Goal: Transaction & Acquisition: Purchase product/service

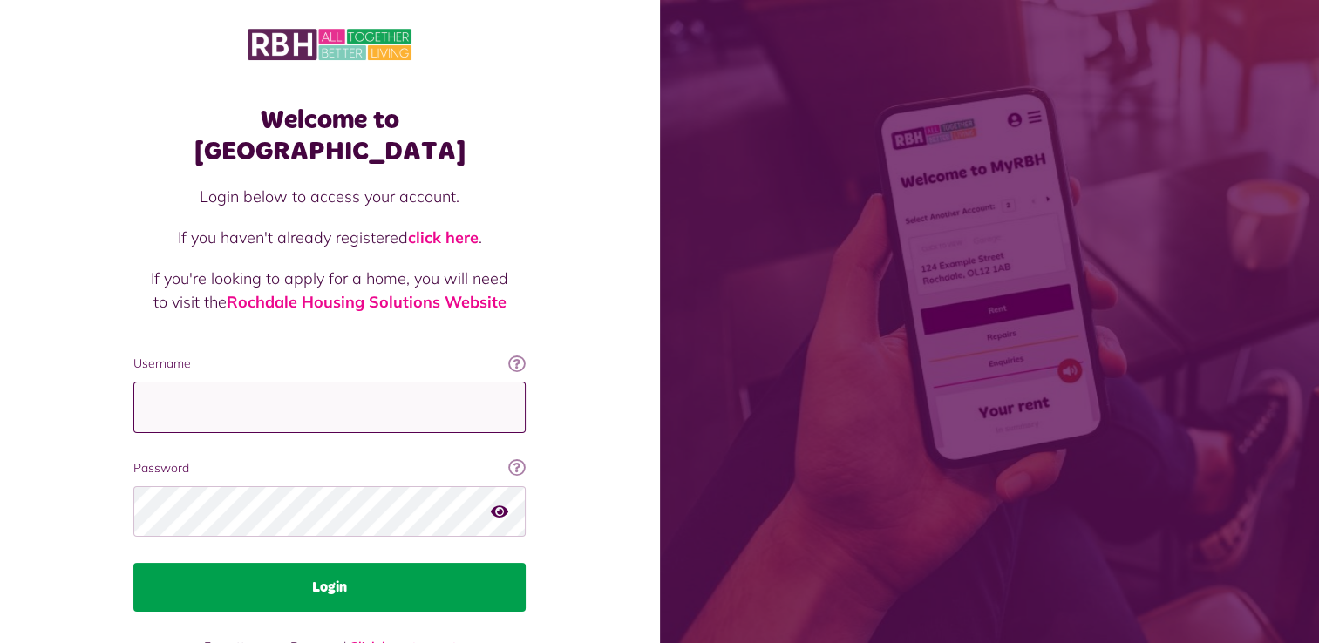
type input "**********"
click at [319, 563] on button "Login" at bounding box center [329, 587] width 392 height 49
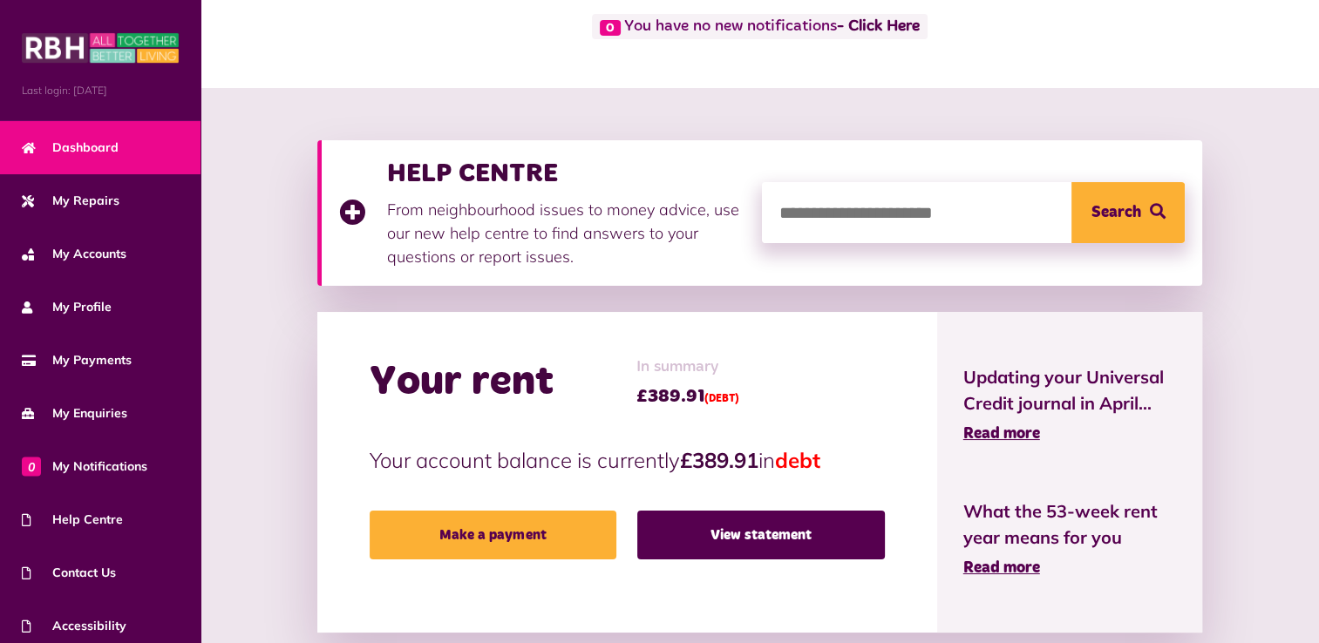
scroll to position [114, 0]
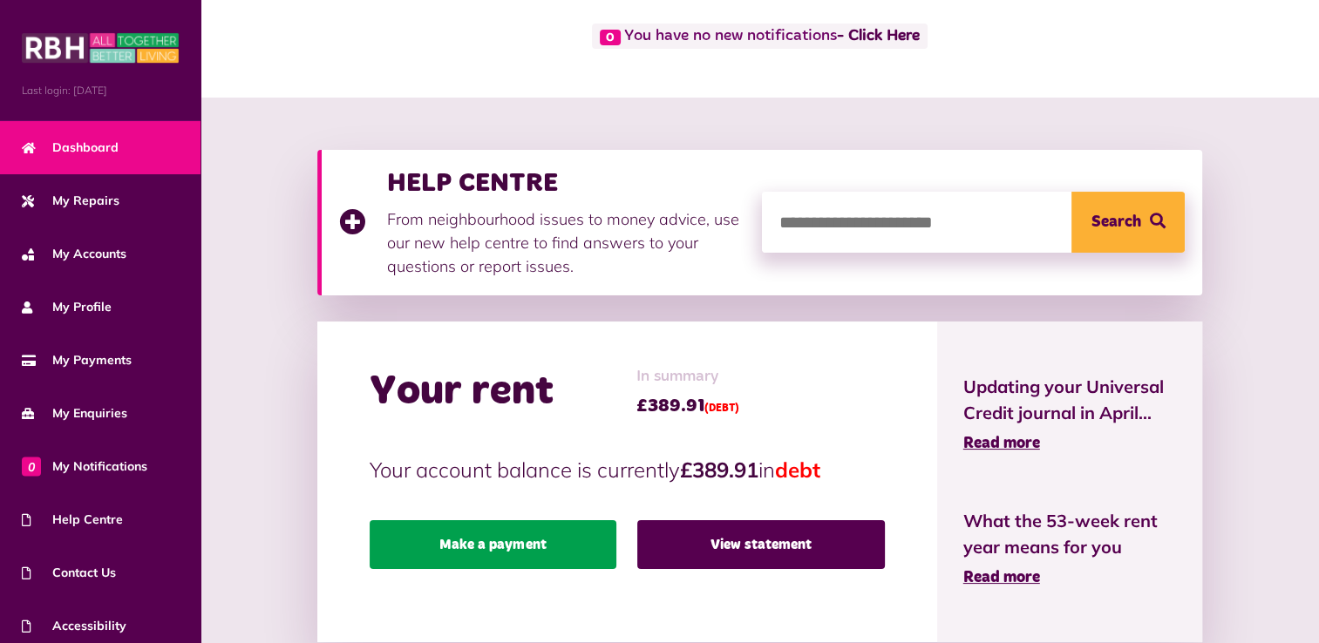
click at [497, 542] on link "Make a payment" at bounding box center [494, 544] width 248 height 49
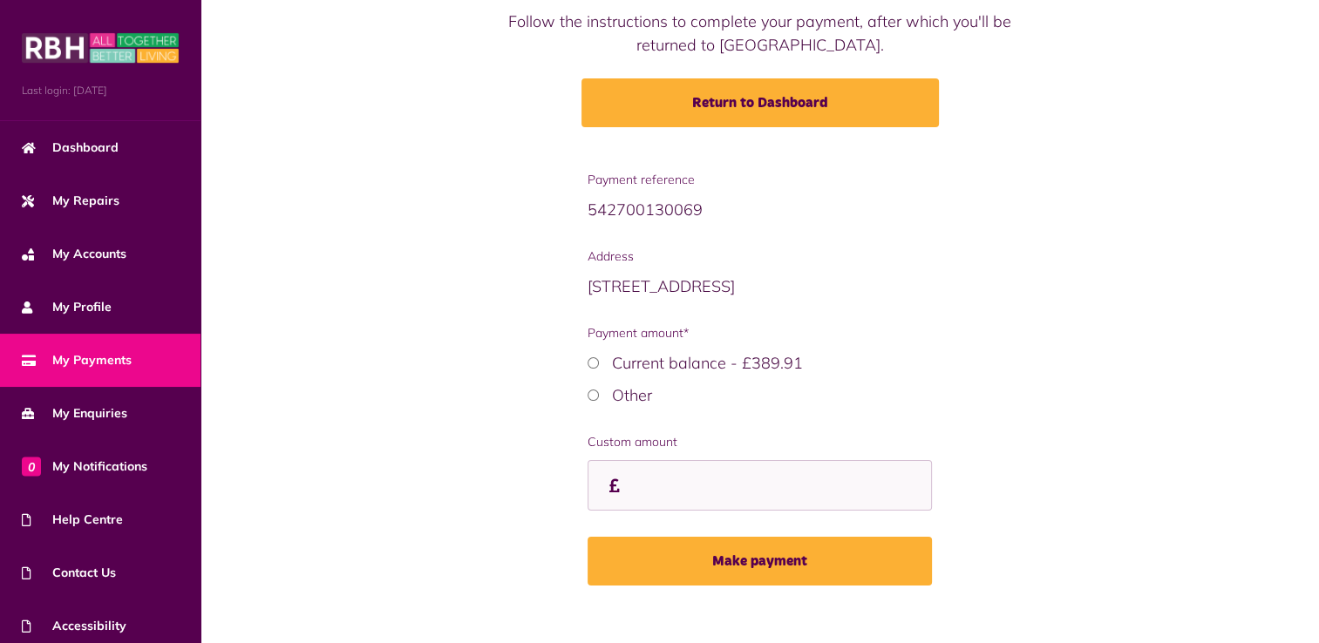
scroll to position [182, 0]
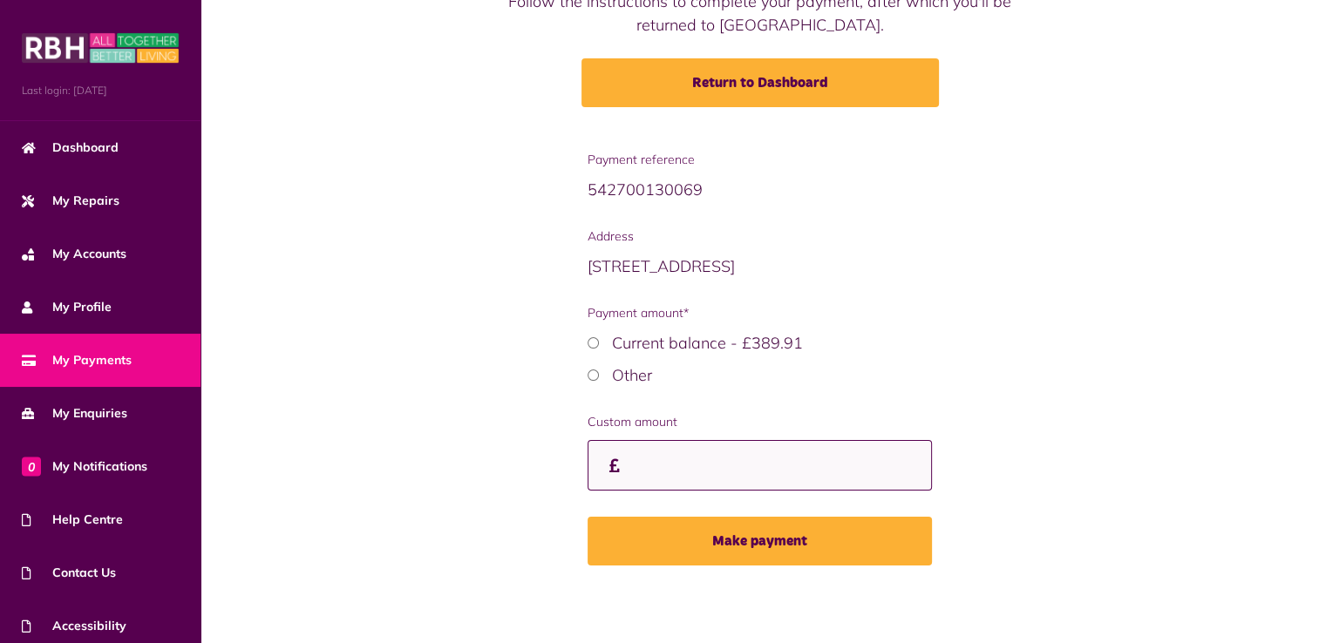
click at [676, 465] on input "Custom amount" at bounding box center [759, 465] width 343 height 51
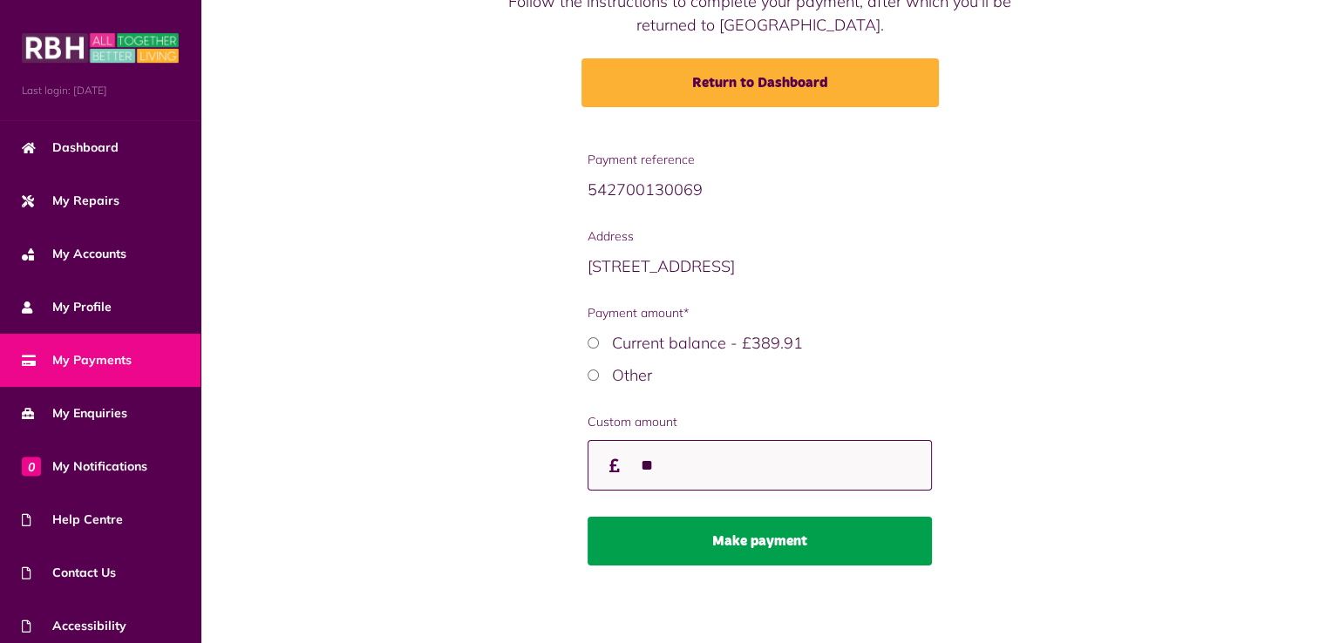
type input "**"
click at [764, 536] on button "Make payment" at bounding box center [759, 541] width 343 height 49
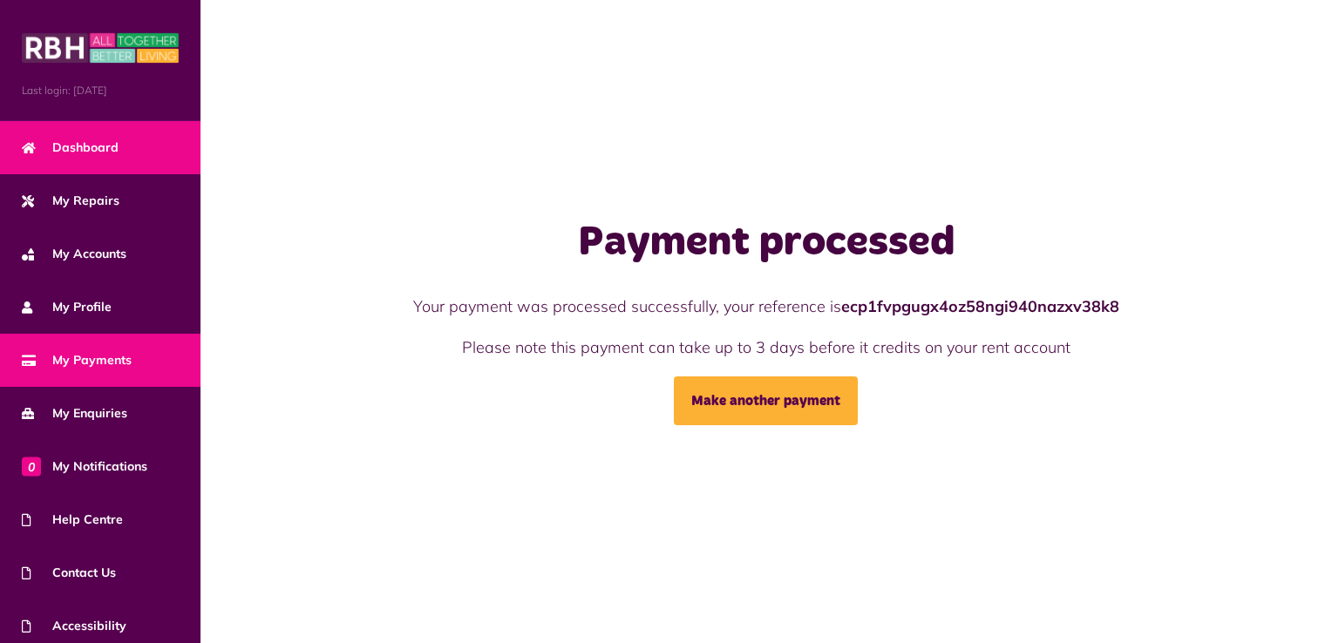
click at [130, 141] on link "Dashboard" at bounding box center [100, 147] width 200 height 53
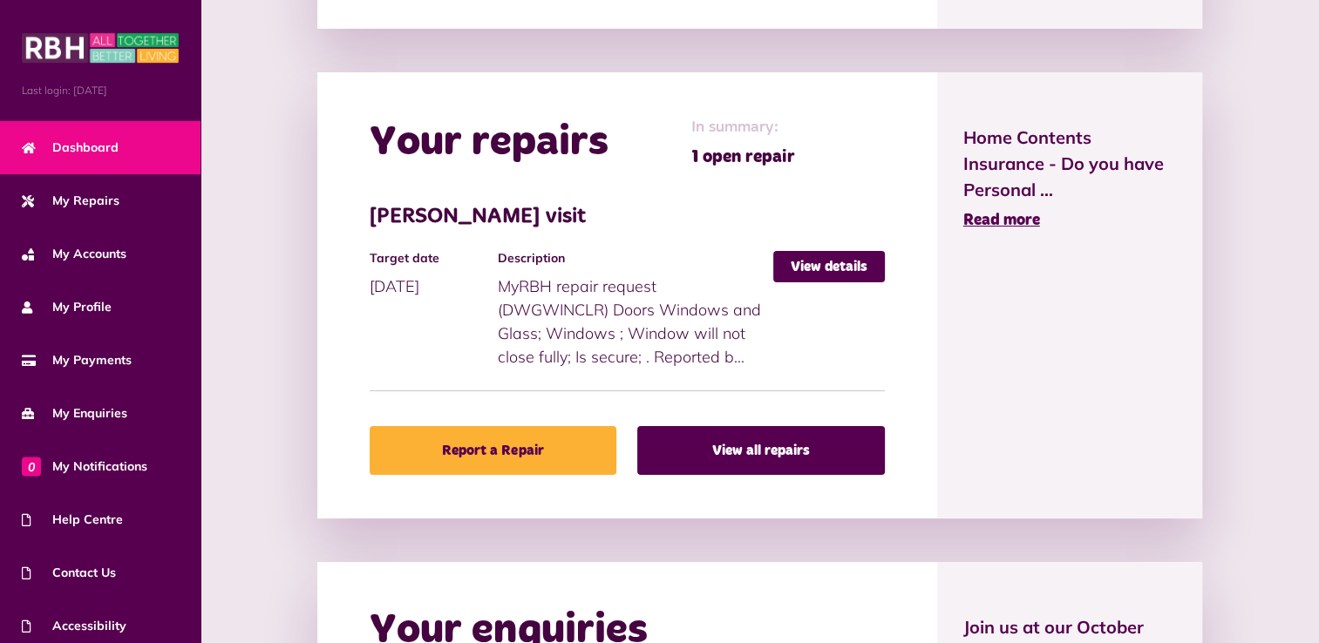
scroll to position [743, 0]
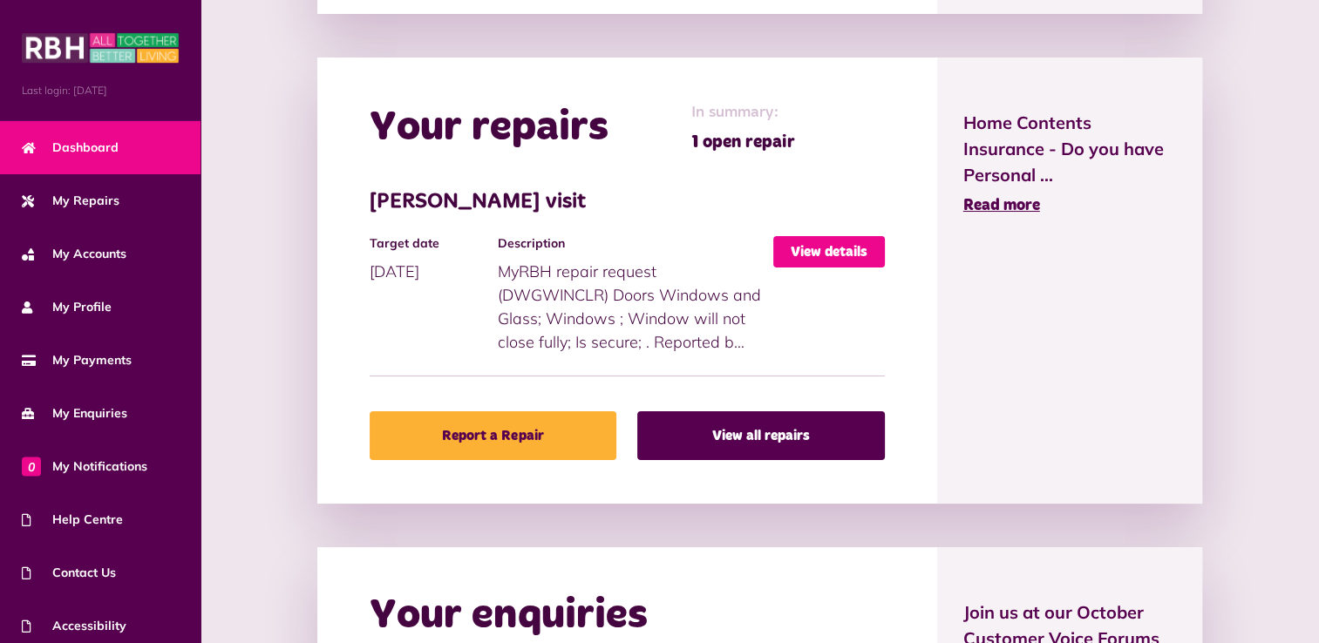
click at [825, 246] on link "View details" at bounding box center [829, 251] width 112 height 31
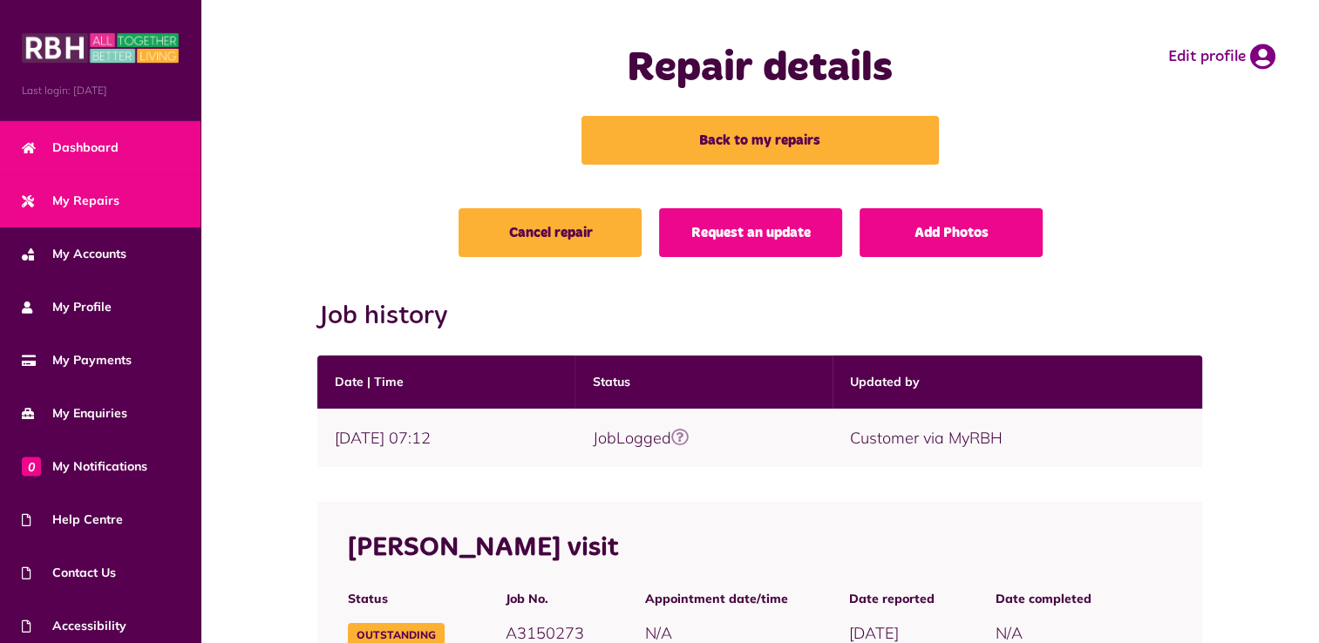
click at [113, 143] on span "Dashboard" at bounding box center [70, 148] width 97 height 18
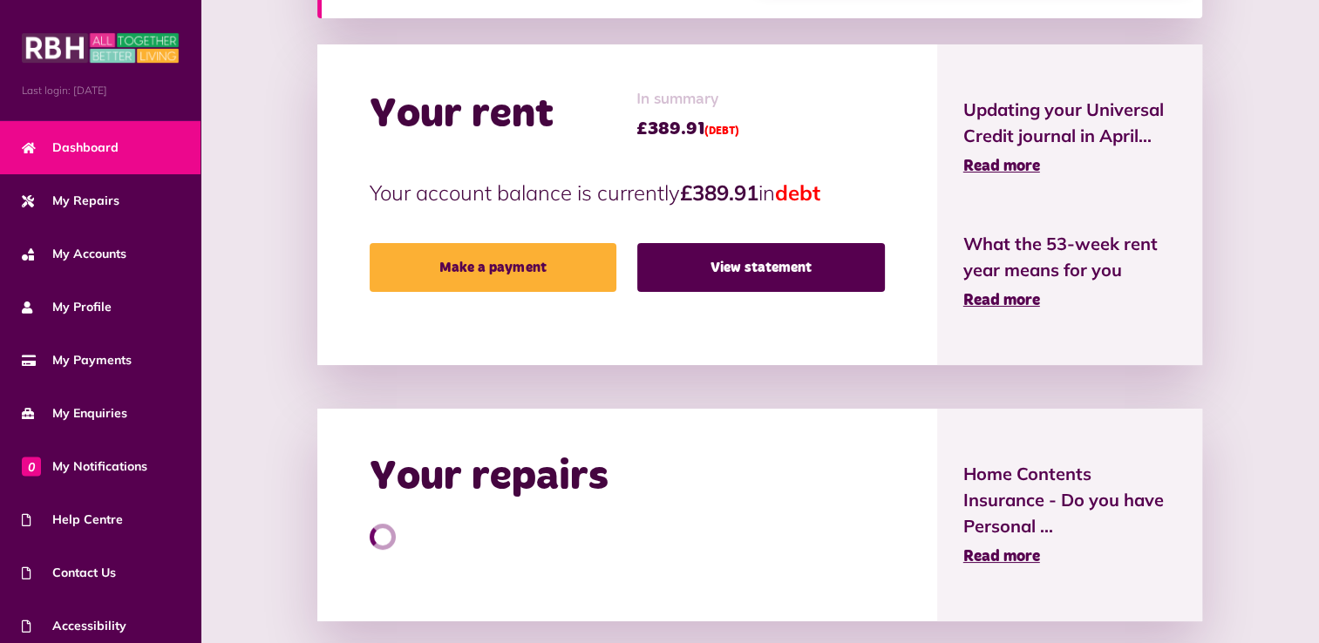
scroll to position [390, 0]
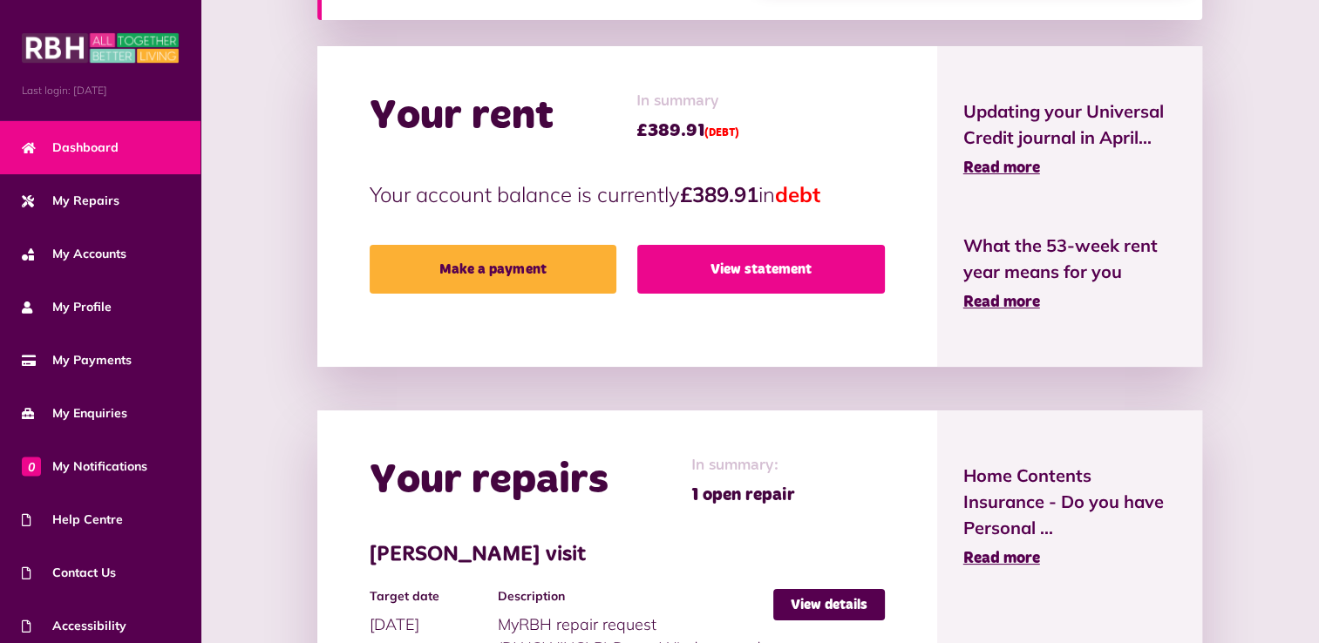
click at [731, 254] on link "View statement" at bounding box center [761, 269] width 248 height 49
